Goal: Find specific page/section: Find specific page/section

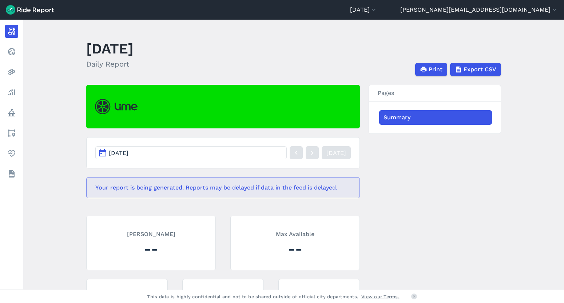
click at [524, 11] on button "[PERSON_NAME][EMAIL_ADDRESS][DOMAIN_NAME]" at bounding box center [479, 9] width 158 height 9
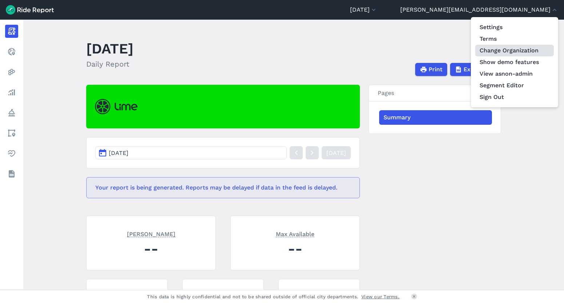
click at [517, 50] on link "Change Organization" at bounding box center [514, 51] width 79 height 12
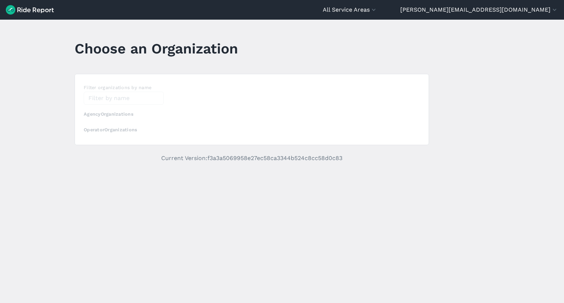
click at [130, 98] on div "loading" at bounding box center [252, 109] width 354 height 71
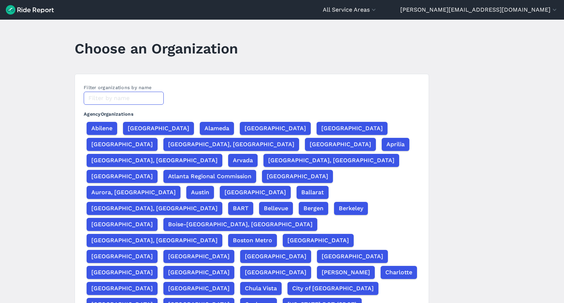
click at [112, 98] on input "text" at bounding box center [124, 98] width 80 height 13
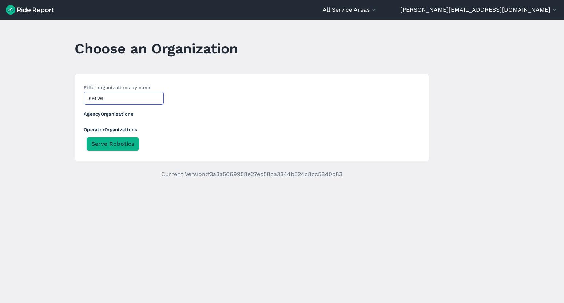
type input "serve"
click at [113, 142] on span "Serve Robotics" at bounding box center [112, 144] width 43 height 9
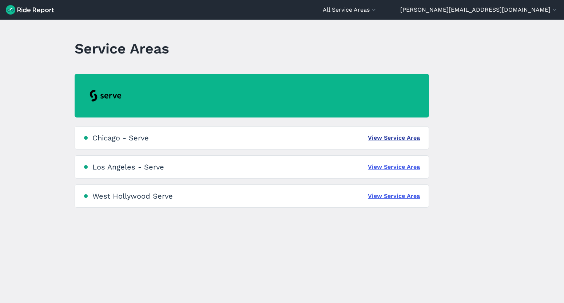
click at [388, 137] on link "View Service Area" at bounding box center [394, 137] width 52 height 9
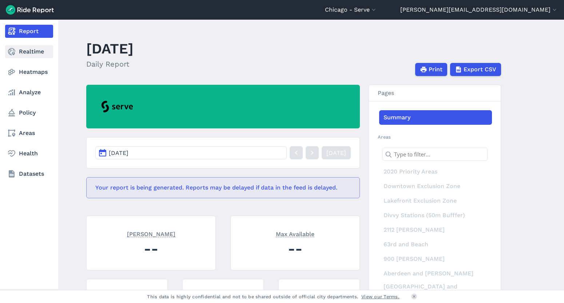
click at [13, 49] on use at bounding box center [11, 51] width 7 height 7
